Goal: Check status: Check status

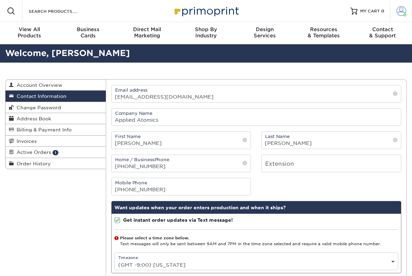
click at [401, 11] on span at bounding box center [401, 11] width 10 height 10
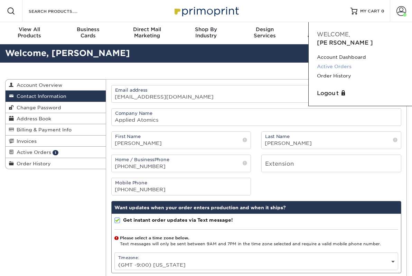
click at [351, 62] on link "Active Orders" at bounding box center [360, 66] width 87 height 9
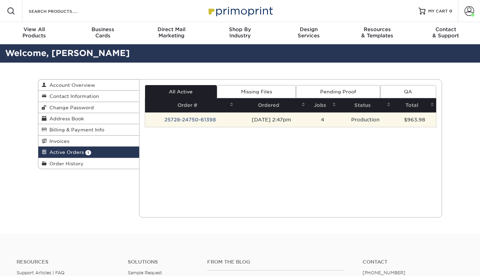
click at [203, 118] on td "25728-24750-61398" at bounding box center [190, 119] width 91 height 15
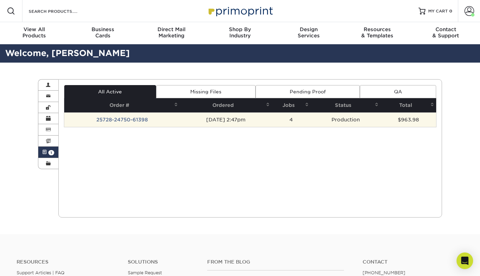
click at [121, 120] on div "All Active Missing Files Pending Proof QA Order # Ordered Jobs Status Total 4" at bounding box center [250, 106] width 373 height 42
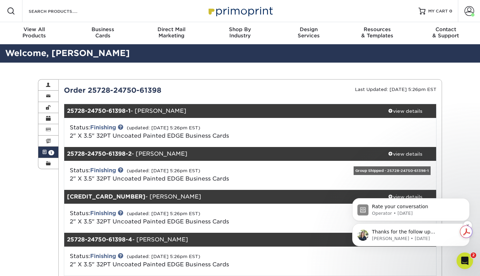
click at [405, 230] on p "Thanks for the follow up Jennie, Your order has been submitted for print. Pleas…" at bounding box center [416, 231] width 89 height 7
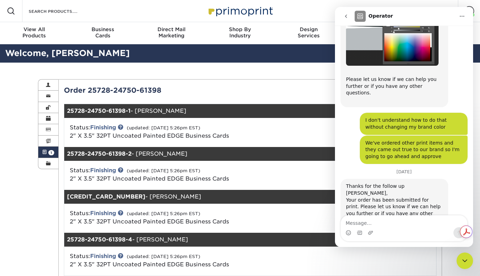
scroll to position [430, 0]
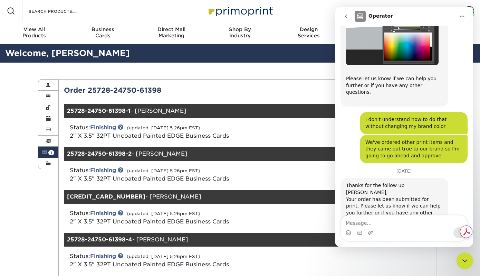
click at [345, 19] on button "go back" at bounding box center [346, 16] width 13 height 13
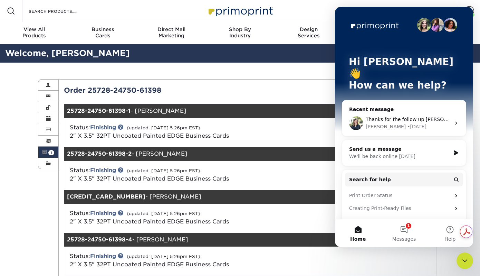
click at [412, 259] on icon "Close Intercom Messenger" at bounding box center [465, 260] width 8 height 8
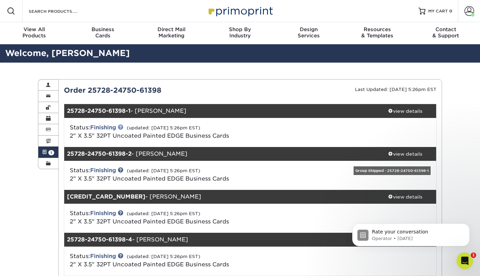
click at [121, 127] on link at bounding box center [121, 127] width 6 height 6
click at [412, 230] on p "Rate your conversation" at bounding box center [416, 231] width 89 height 7
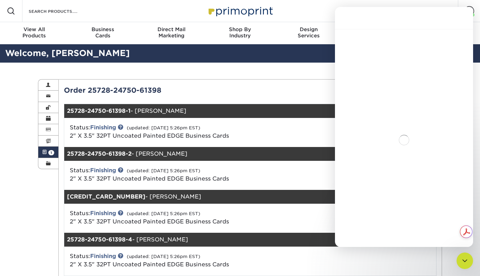
scroll to position [21, 0]
